Goal: Information Seeking & Learning: Learn about a topic

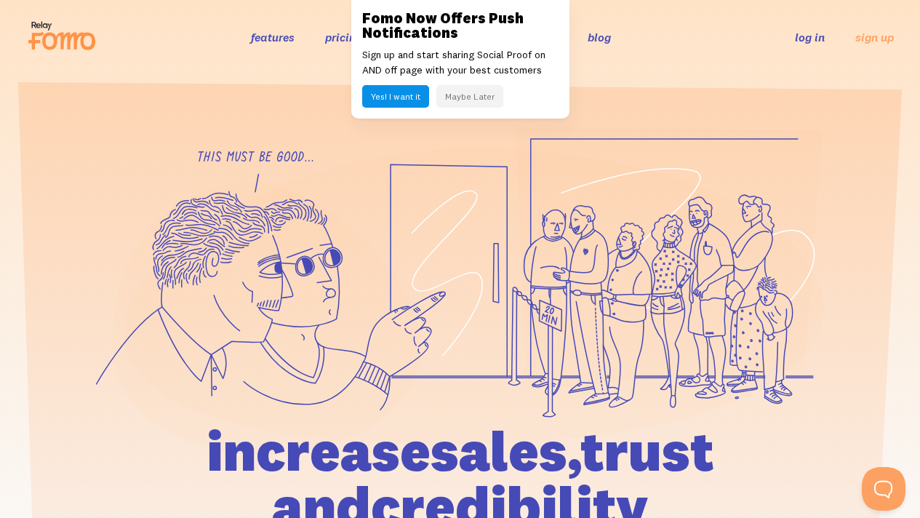
click at [459, 89] on button "Maybe Later" at bounding box center [469, 96] width 67 height 23
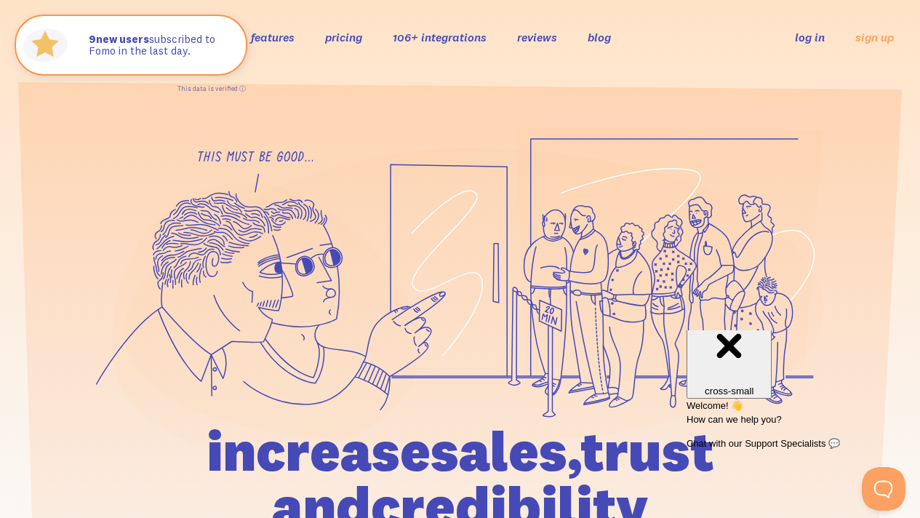
click at [356, 34] on link "pricing" at bounding box center [343, 37] width 37 height 15
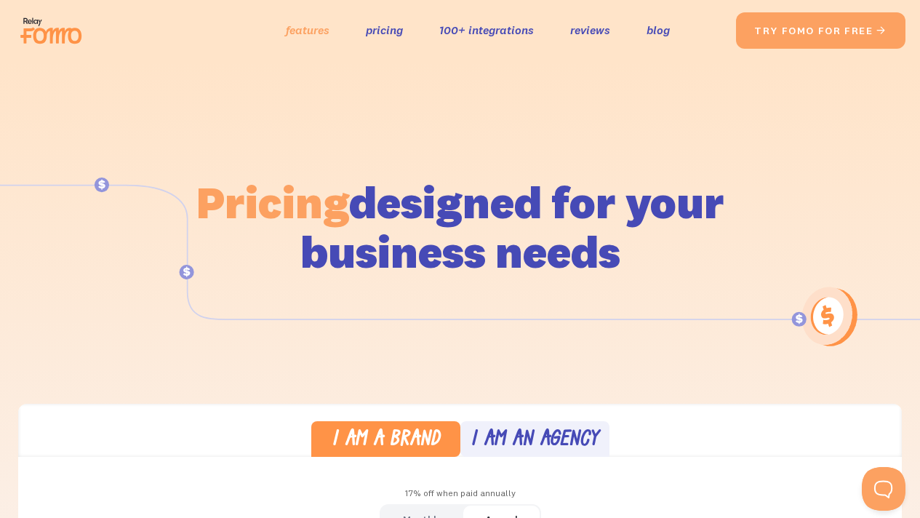
click at [309, 27] on link "features" at bounding box center [308, 30] width 44 height 21
